Goal: Information Seeking & Learning: Learn about a topic

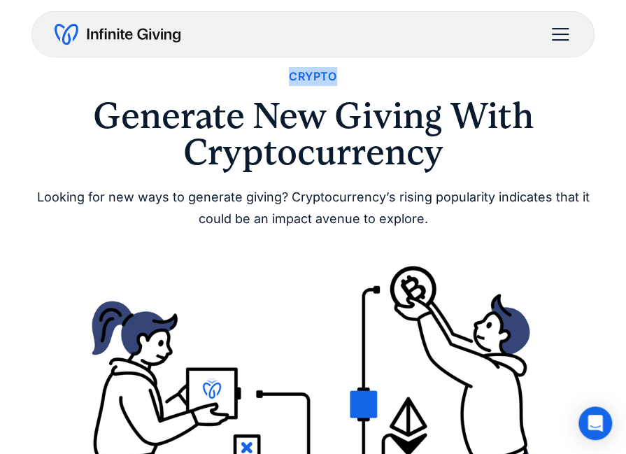
drag, startPoint x: 86, startPoint y: 86, endPoint x: 15, endPoint y: -62, distance: 164.5
click at [15, 0] on html "Solutions Donation Page Investing Cash Reserves Advisory Services Stock Donatio…" at bounding box center [313, 227] width 626 height 454
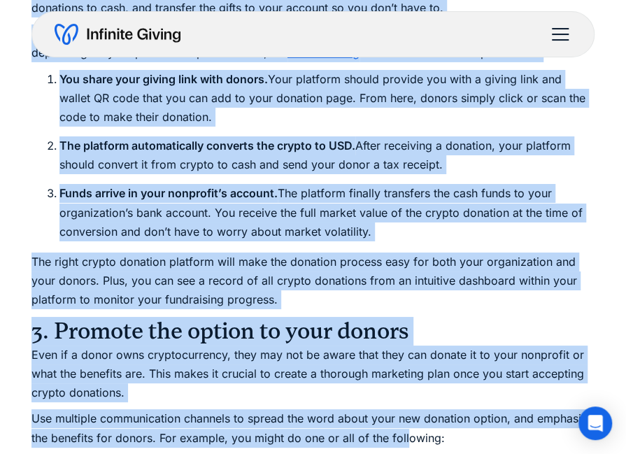
scroll to position [1720, 0]
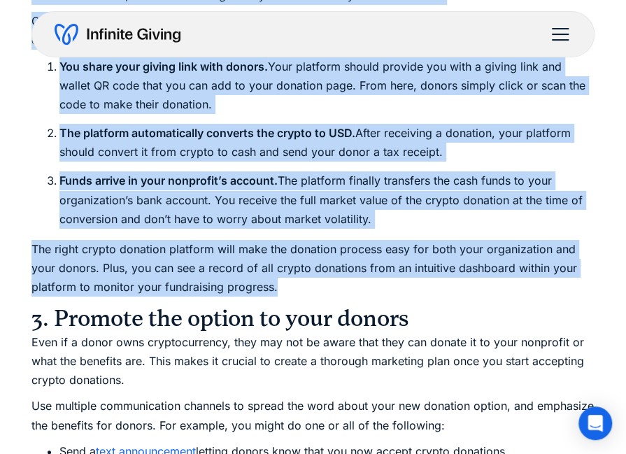
drag, startPoint x: 494, startPoint y: 151, endPoint x: 484, endPoint y: 285, distance: 133.9
click at [484, 285] on div "Last year, donors gave over $200 million to nonprofits in cryptocurrency donati…" at bounding box center [312, 89] width 563 height 2173
copy div "To accept crypto donations efficiently and provide your donors with a seamless …"
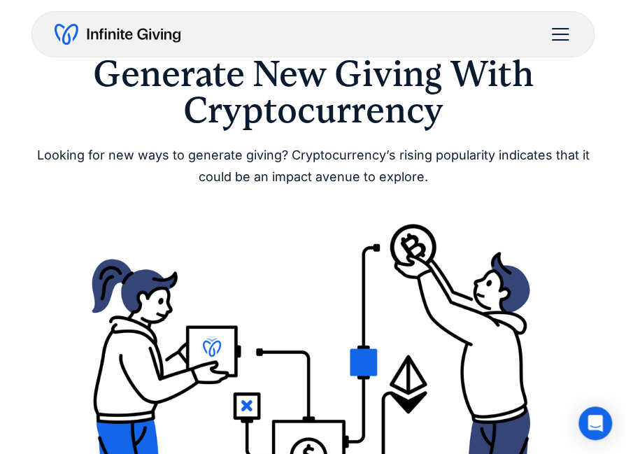
scroll to position [0, 0]
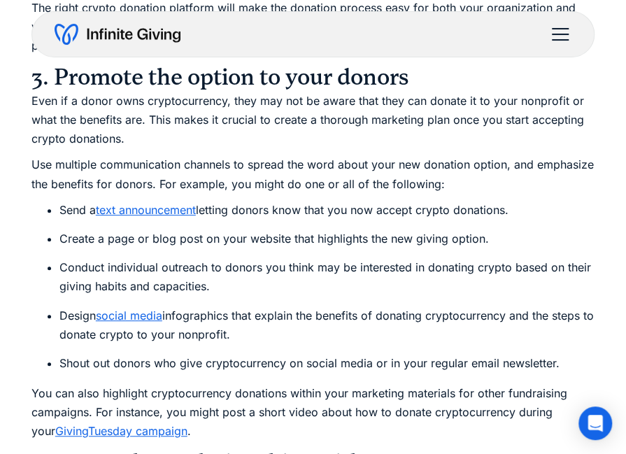
scroll to position [1962, 0]
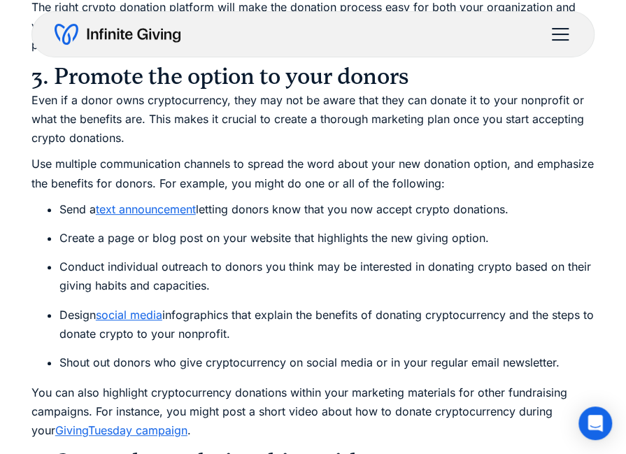
click at [338, 178] on p "Use multiple communication channels to spread the word about your new donation …" at bounding box center [312, 173] width 563 height 38
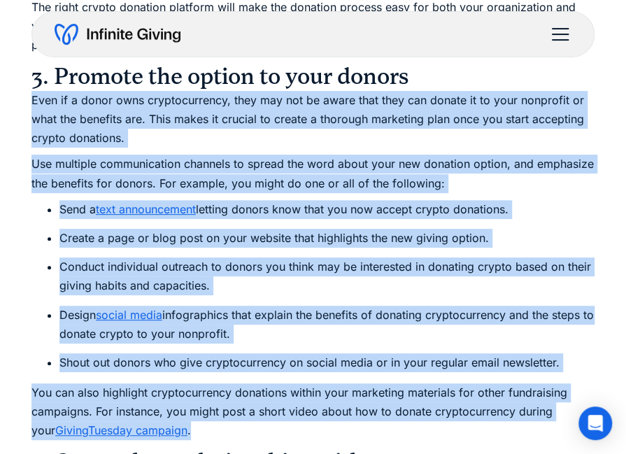
drag, startPoint x: 32, startPoint y: 106, endPoint x: 442, endPoint y: 423, distance: 518.2
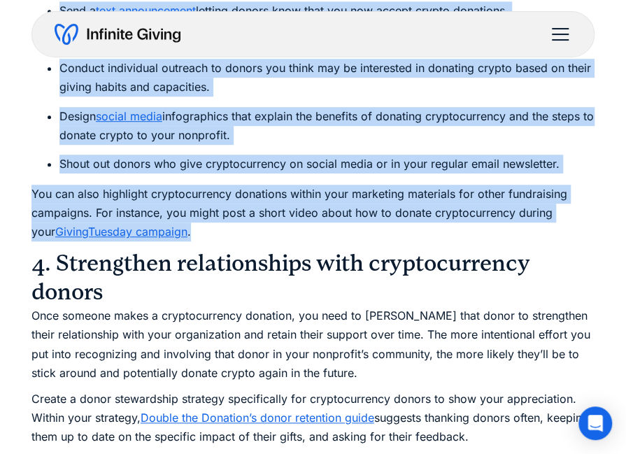
scroll to position [2163, 0]
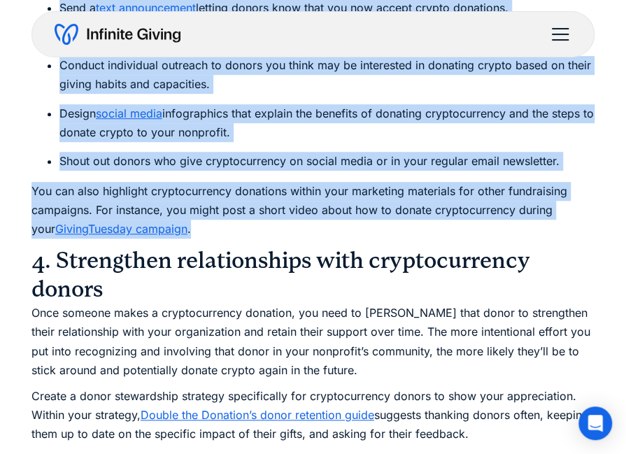
copy div "Even if a donor owns cryptocurrency, they may not be aware that they can donate…"
click at [523, 150] on ul "Send a text announcement letting donors know that you now accept crypto donatio…" at bounding box center [312, 85] width 563 height 172
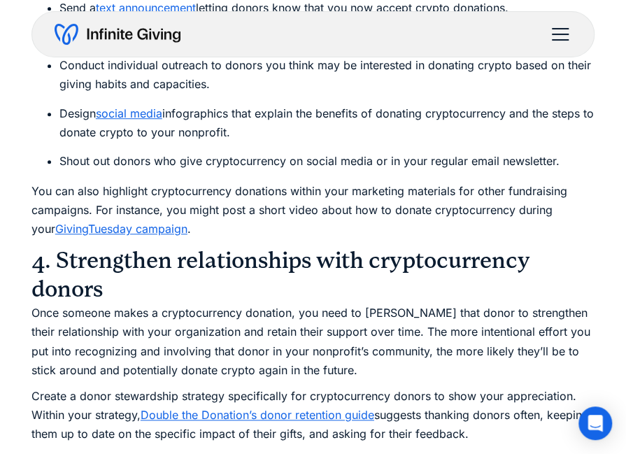
click at [364, 191] on p "You can also highlight cryptocurrency donations within your marketing materials…" at bounding box center [312, 210] width 563 height 57
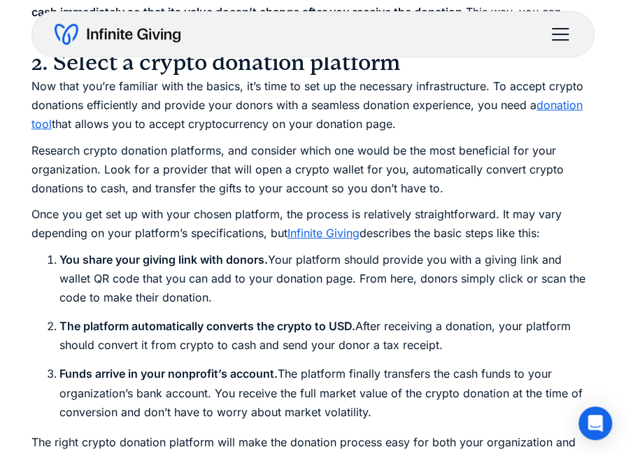
scroll to position [1924, 0]
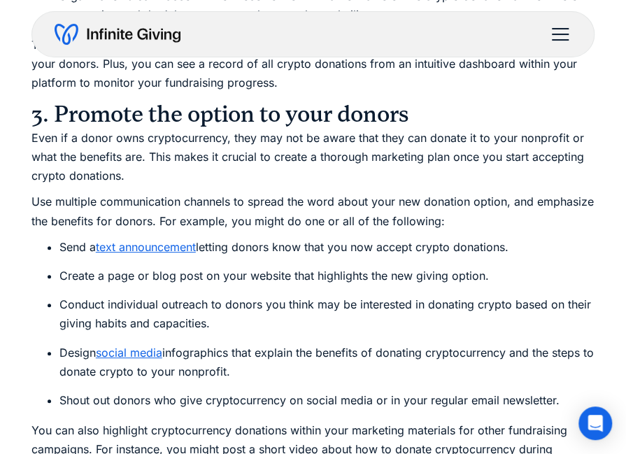
click at [560, 157] on p "Even if a donor owns cryptocurrency, they may not be aware that they can donate…" at bounding box center [312, 157] width 563 height 57
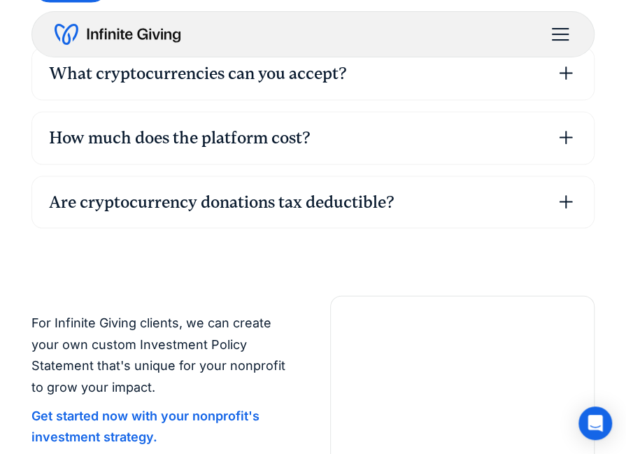
scroll to position [4651, 0]
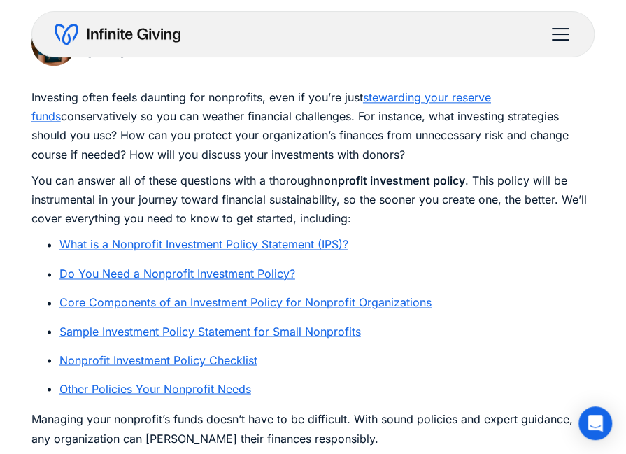
scroll to position [616, 0]
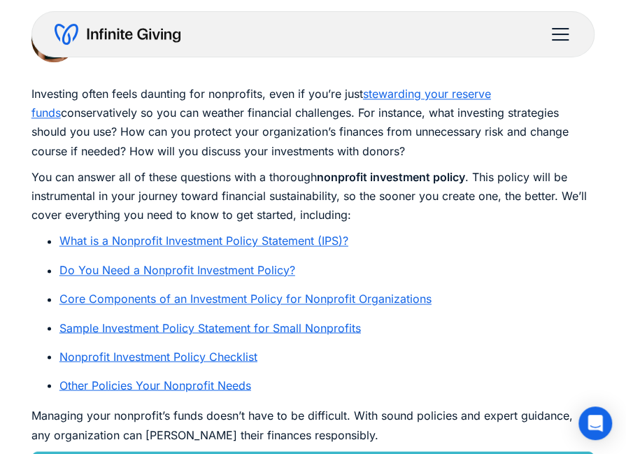
click at [250, 237] on link "What is a Nonprofit Investment Policy Statement (IPS)?" at bounding box center [203, 240] width 289 height 14
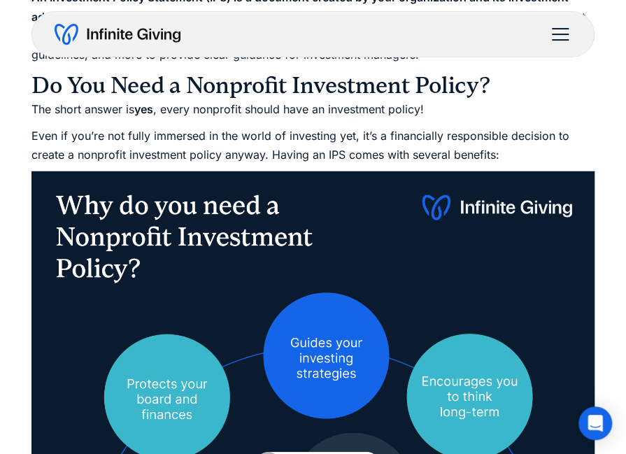
scroll to position [1258, 0]
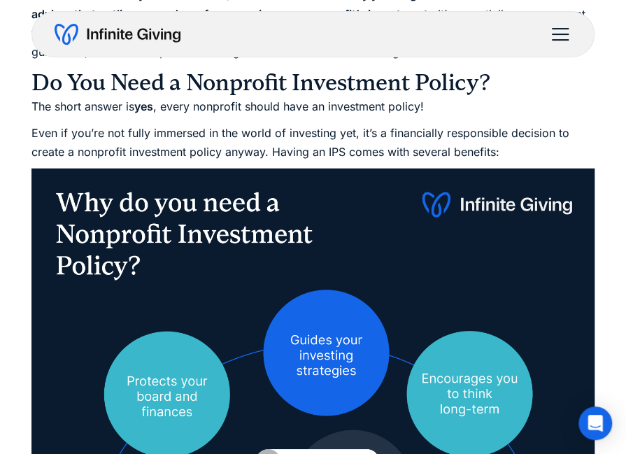
click at [303, 208] on img at bounding box center [312, 404] width 563 height 473
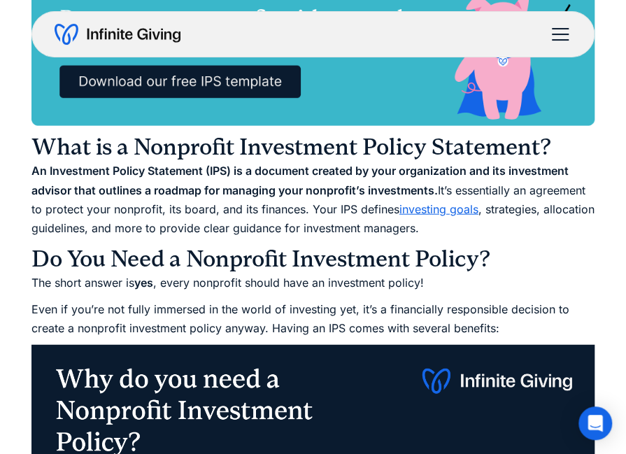
scroll to position [1083, 0]
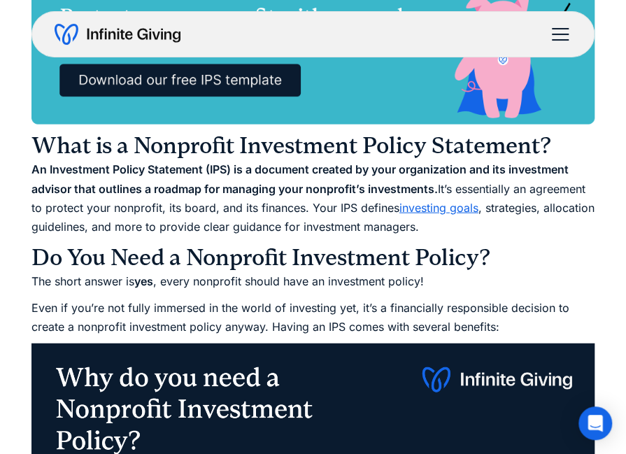
click at [277, 192] on strong "An Investment Policy Statement (IPS) is a document created by your organization…" at bounding box center [299, 178] width 537 height 33
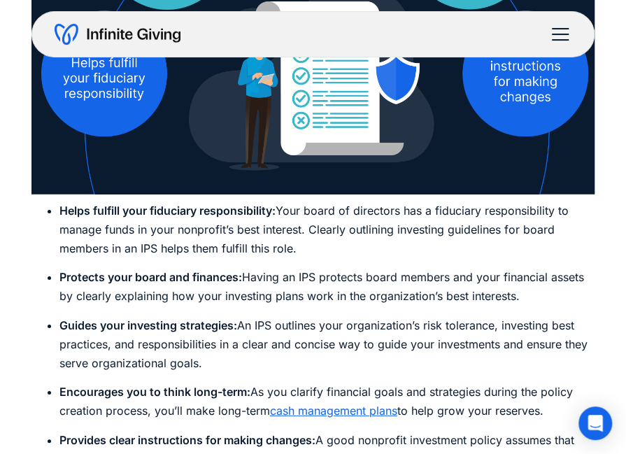
scroll to position [1720, 0]
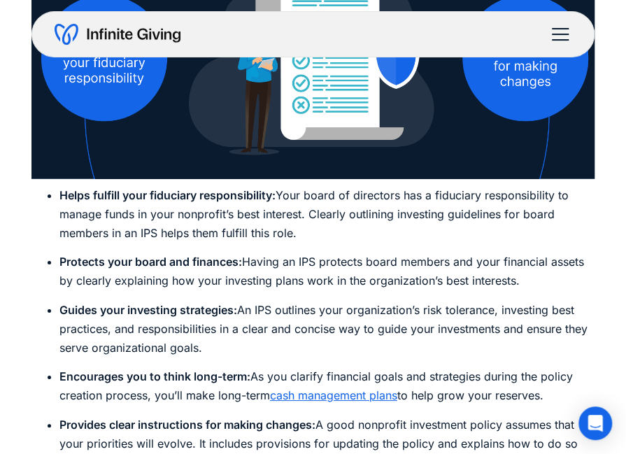
click at [375, 241] on li "Helps fulfill your fiduciary responsibility: Your board of directors has a fidu…" at bounding box center [326, 214] width 535 height 57
click at [245, 244] on ul "Helps fulfill your fiduciary responsibility: Your board of directors has a fidu…" at bounding box center [312, 329] width 563 height 286
